Goal: Task Accomplishment & Management: Complete application form

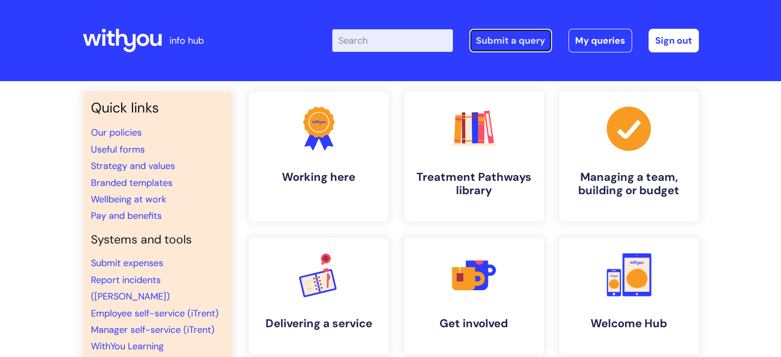
click at [504, 39] on link "Submit a query" at bounding box center [510, 41] width 83 height 24
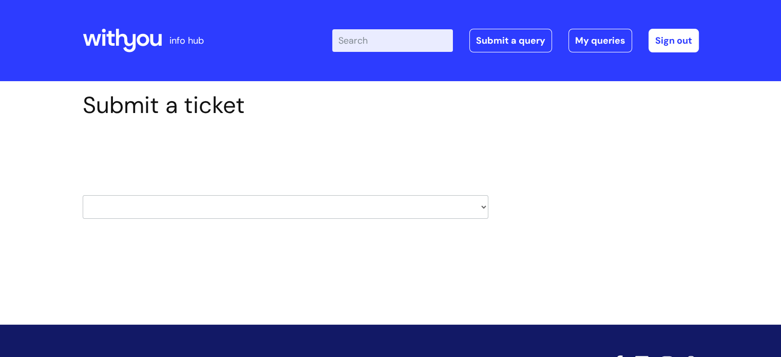
click at [267, 204] on select "HR / People IT and Support Clinical Drug Alerts Finance Accounts Data Support T…" at bounding box center [286, 207] width 406 height 24
select select "systems"
click at [83, 195] on select "HR / People IT and Support Clinical Drug Alerts Finance Accounts Data Support T…" at bounding box center [286, 207] width 406 height 24
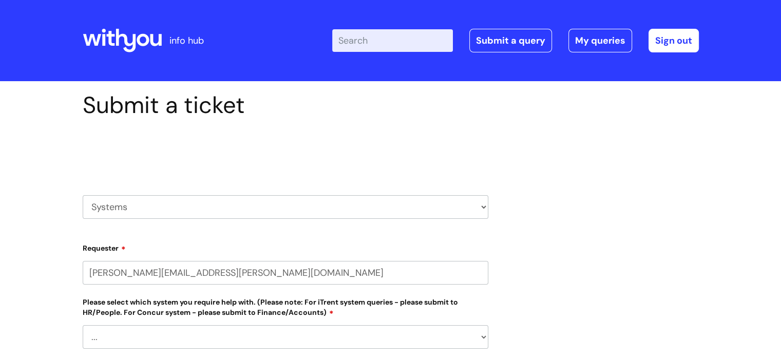
select select "80004286603"
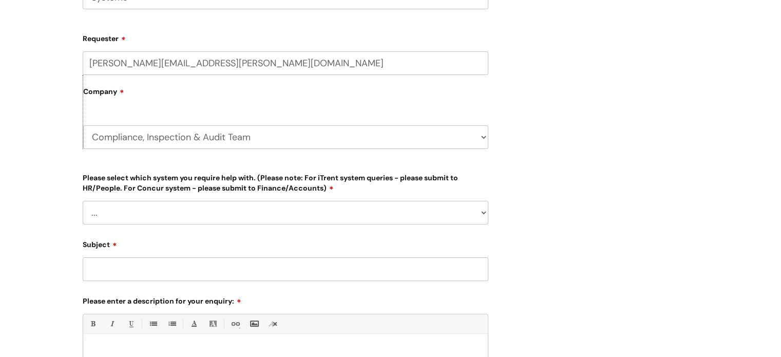
scroll to position [257, 0]
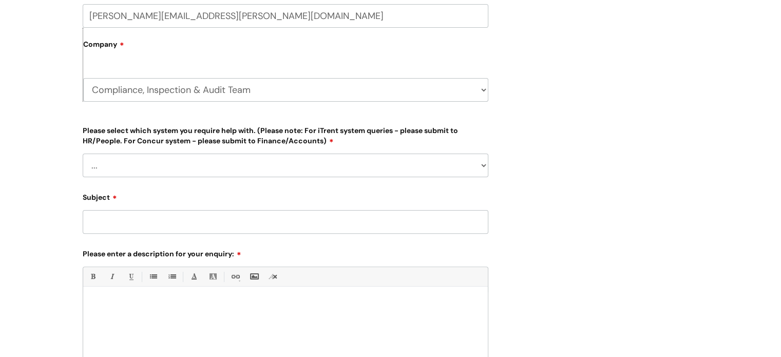
click at [193, 162] on select "... Ulysses Helpdesk Monday.com Nebula fault ILLY CarePath fault Halo fault E-c…" at bounding box center [286, 166] width 406 height 24
click at [40, 53] on div "Submit a ticket Select issue type HR / People IT and Support Clinical Drug Aler…" at bounding box center [390, 164] width 781 height 680
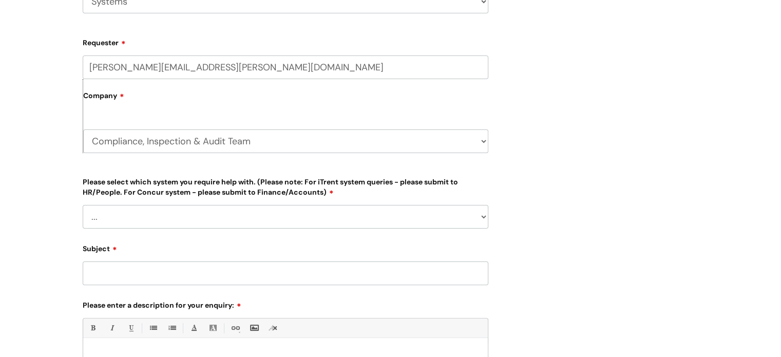
scroll to position [103, 0]
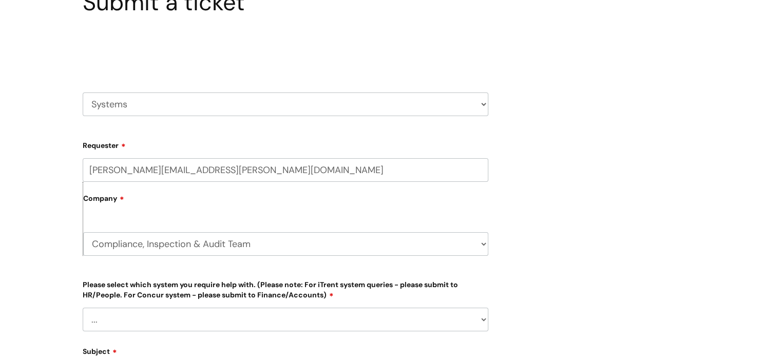
click at [142, 105] on select "HR / People IT and Support Clinical Drug Alerts Finance Accounts Data Support T…" at bounding box center [286, 104] width 406 height 24
select select "information_requests_&_reports_-_data_analysts"
click at [83, 92] on select "HR / People IT and Support Clinical Drug Alerts Finance Accounts Data Support T…" at bounding box center [286, 104] width 406 height 24
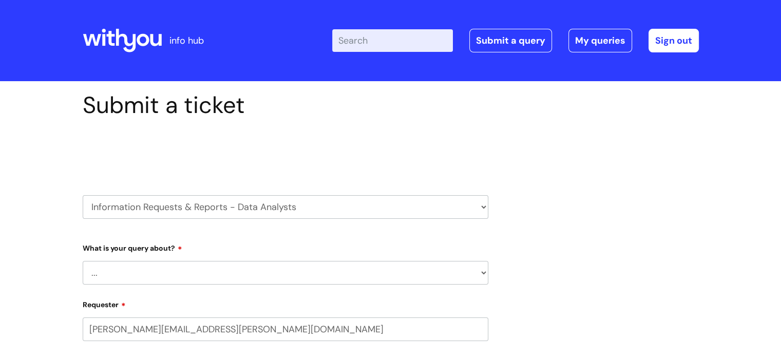
select select "80004286603"
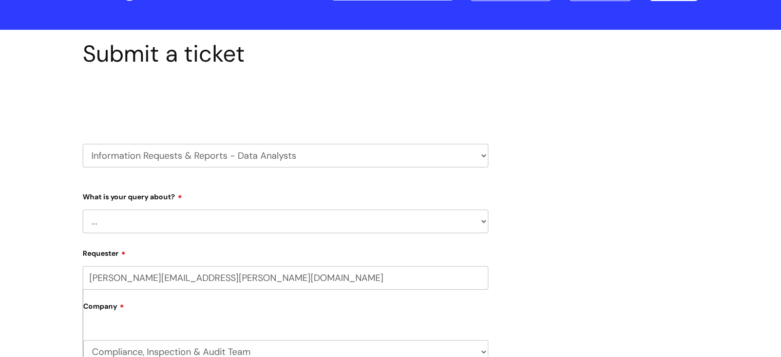
click at [130, 230] on select "... Existing (non-Nebula) Report Nebula Reports Understanding Data" at bounding box center [286, 222] width 406 height 24
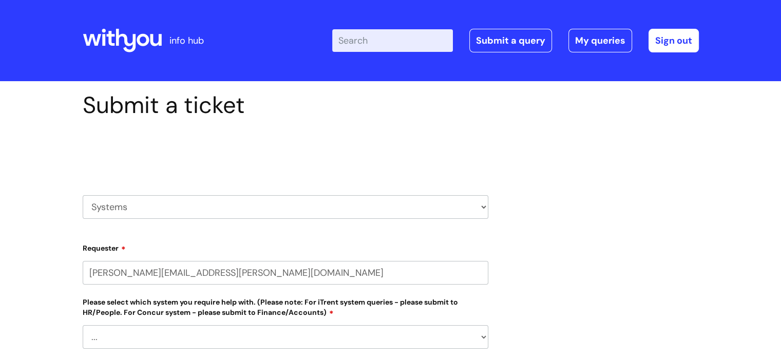
click at [134, 158] on h2 "Select issue type" at bounding box center [286, 152] width 406 height 19
select select "80004286603"
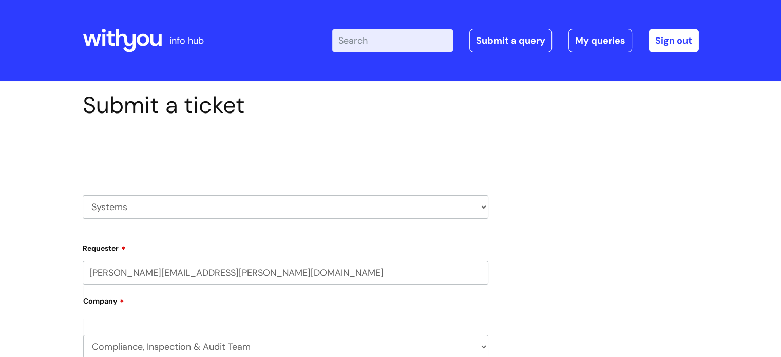
click at [140, 206] on select "HR / People IT and Support Clinical Drug Alerts Finance Accounts Data Support T…" at bounding box center [286, 207] width 406 height 24
click at [83, 195] on select "HR / People IT and Support Clinical Drug Alerts Finance Accounts Data Support T…" at bounding box center [286, 207] width 406 height 24
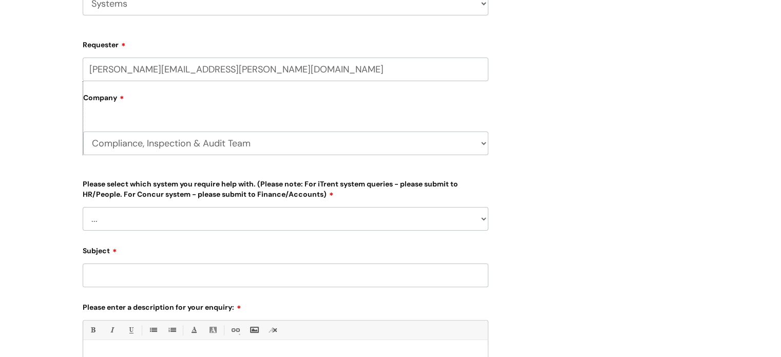
scroll to position [205, 0]
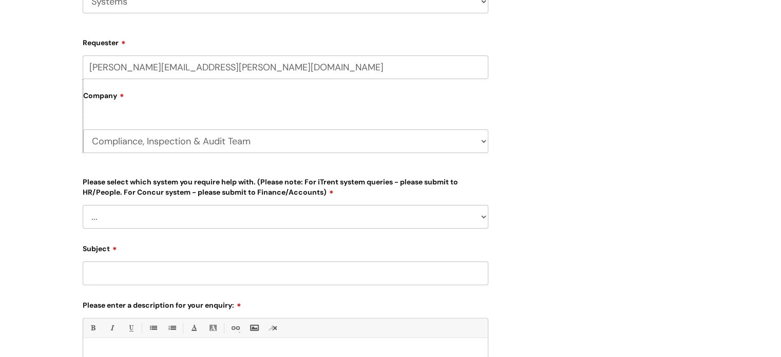
click at [147, 221] on select "... Ulysses Helpdesk Monday.com Nebula fault ILLY CarePath fault Halo fault E-c…" at bounding box center [286, 217] width 406 height 24
select select "Nebula fault"
click at [83, 205] on select "... Ulysses Helpdesk Monday.com Nebula fault ILLY CarePath fault Halo fault E-c…" at bounding box center [286, 217] width 406 height 24
click at [105, 275] on input "Subject" at bounding box center [286, 273] width 406 height 24
click at [115, 274] on input "Nebuala Access" at bounding box center [286, 273] width 406 height 24
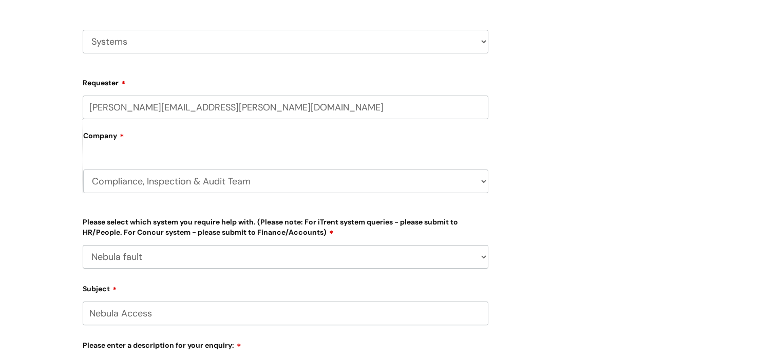
scroll to position [154, 0]
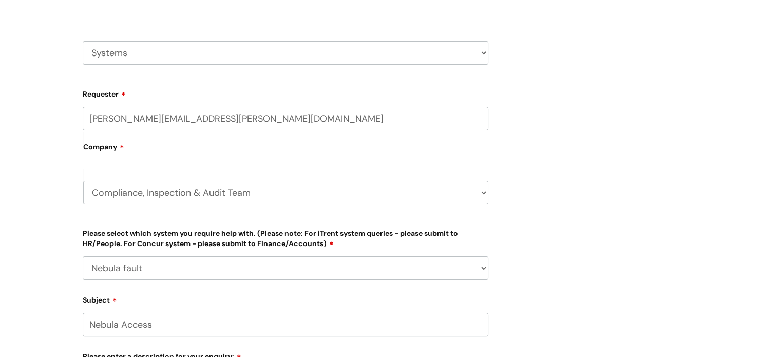
type input "Nebula Access"
click at [141, 57] on select "HR / People IT and Support Clinical Drug Alerts Finance Accounts Data Support T…" at bounding box center [286, 53] width 406 height 24
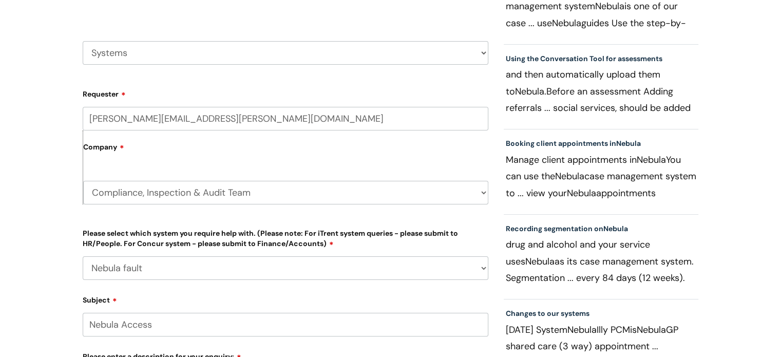
click at [83, 41] on select "HR / People IT and Support Clinical Drug Alerts Finance Accounts Data Support T…" at bounding box center [286, 53] width 406 height 24
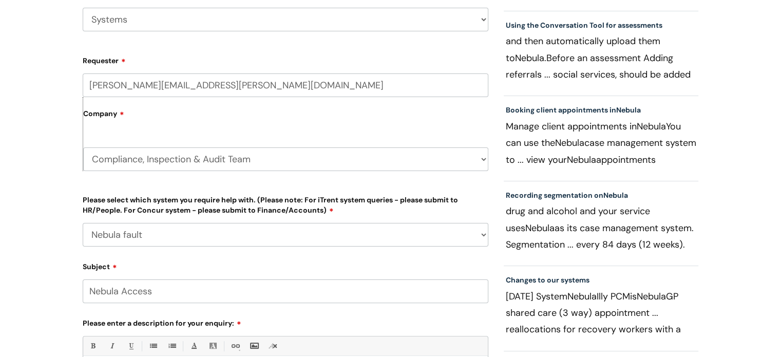
scroll to position [205, 0]
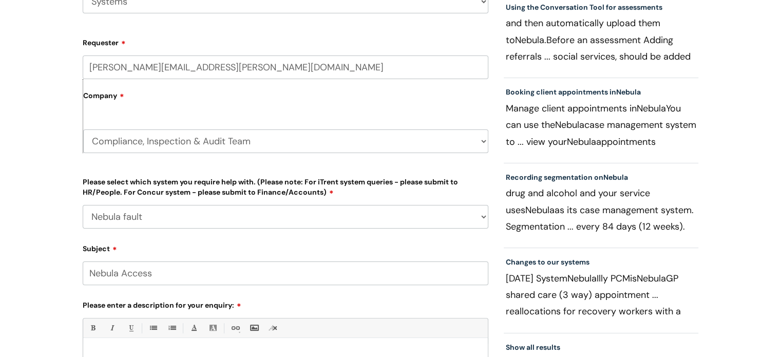
click at [157, 214] on select "... Ulysses Helpdesk Monday.com Nebula fault ILLY CarePath fault Halo fault E-c…" at bounding box center [286, 217] width 406 height 24
select select "Something else"
click at [83, 205] on select "... Ulysses Helpdesk Monday.com Nebula fault ILLY CarePath fault Halo fault E-c…" at bounding box center [286, 217] width 406 height 24
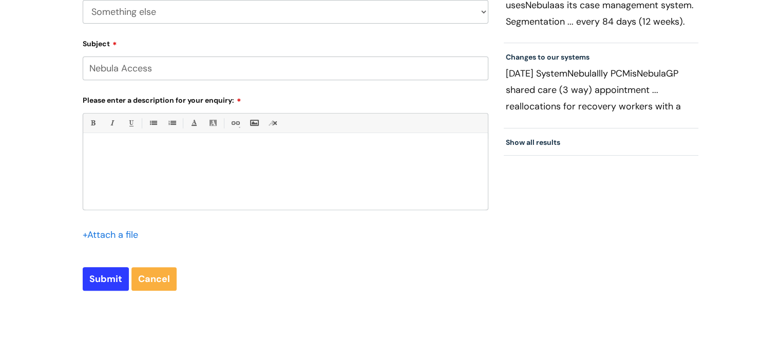
scroll to position [411, 0]
click at [144, 142] on div at bounding box center [285, 173] width 405 height 71
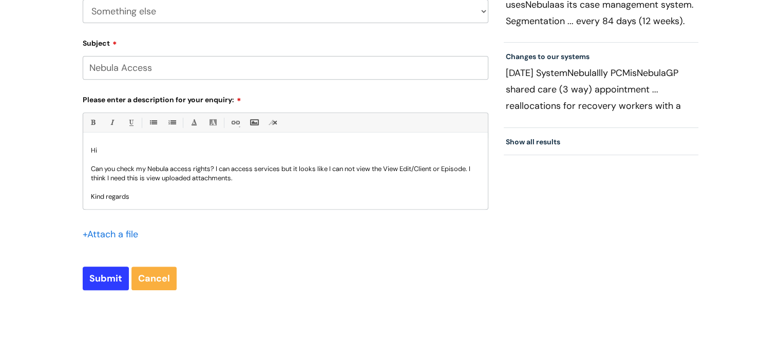
scroll to position [1, 0]
click at [182, 178] on p "Can you check my Nebula access rights? I can access services but it looks like …" at bounding box center [285, 172] width 389 height 18
click at [105, 275] on input "Submit" at bounding box center [106, 279] width 46 height 24
type input "Please Wait..."
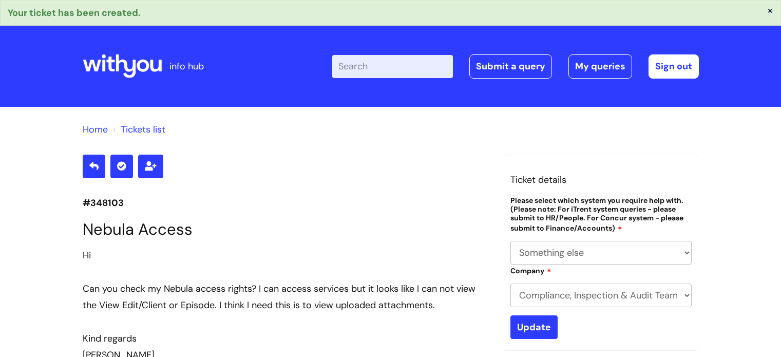
select select "Something else"
